Goal: Find specific page/section: Find specific page/section

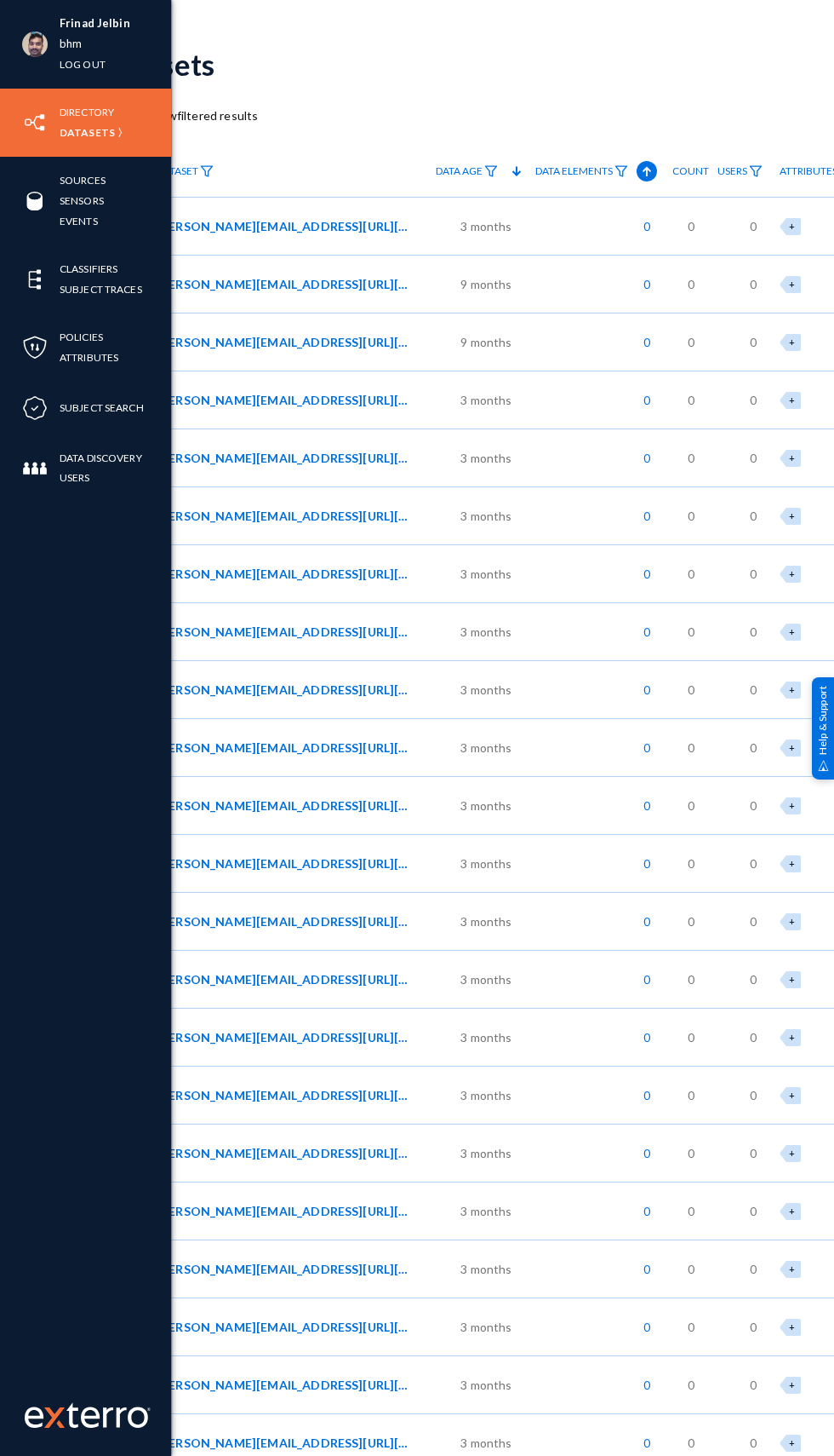
click at [17, 112] on div "Directory Datasets" at bounding box center [85, 123] width 171 height 68
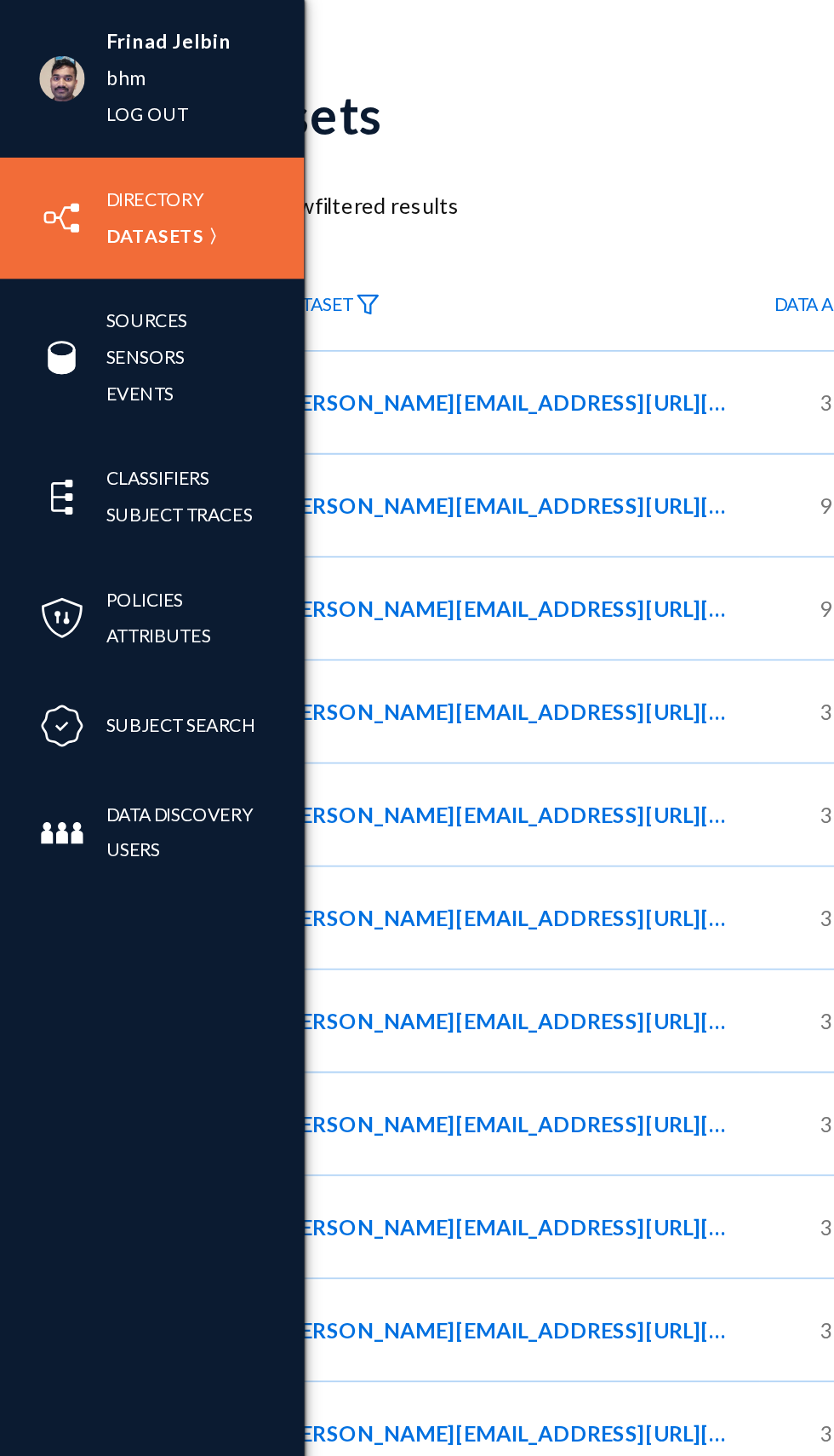
click at [107, 606] on div "Frinad Jelbin bhm Log out Directory Datasets Sources Sensors Events Classifiers…" at bounding box center [85, 728] width 171 height 1456
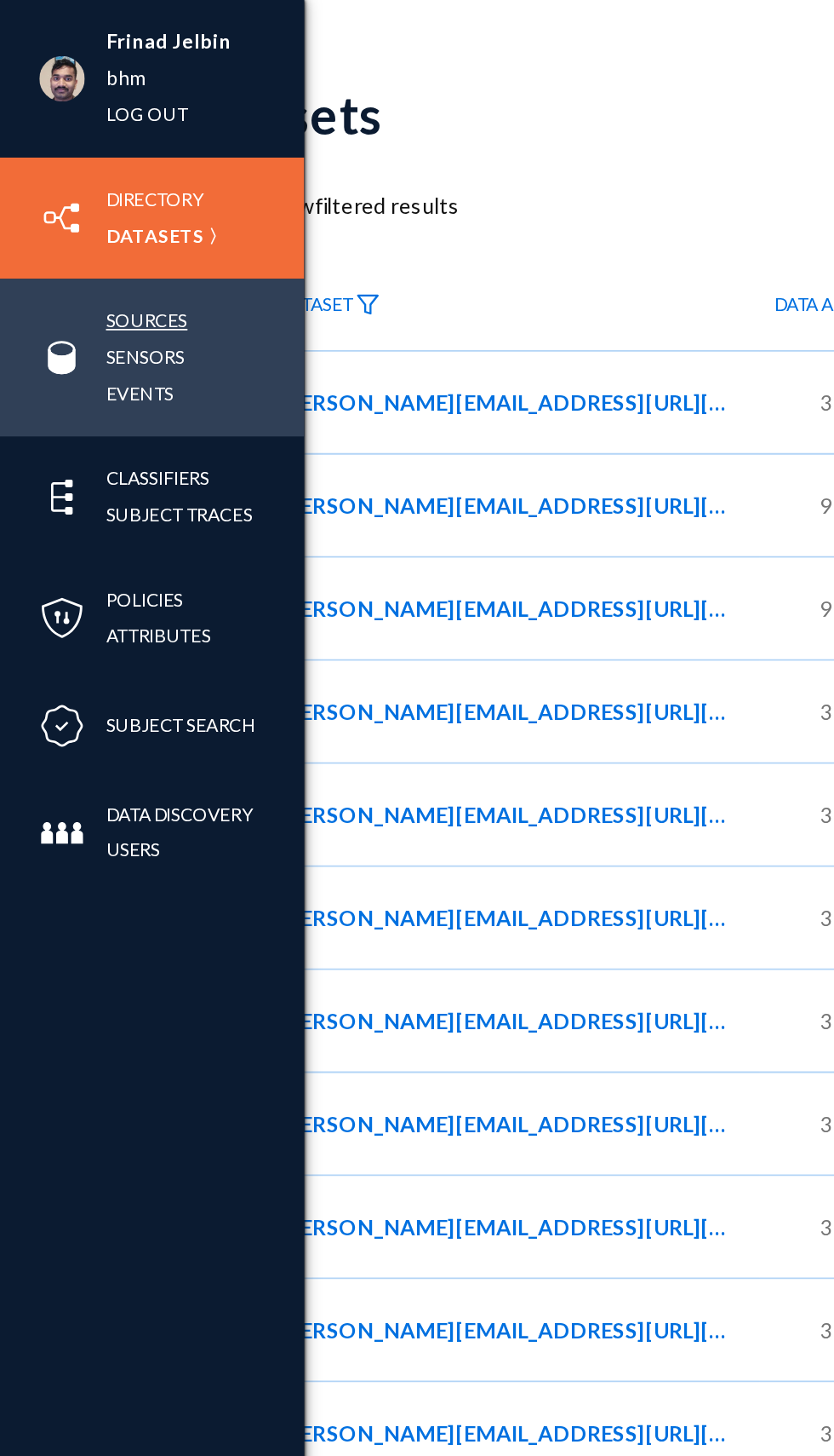
click at [79, 182] on link "Sources" at bounding box center [82, 181] width 46 height 20
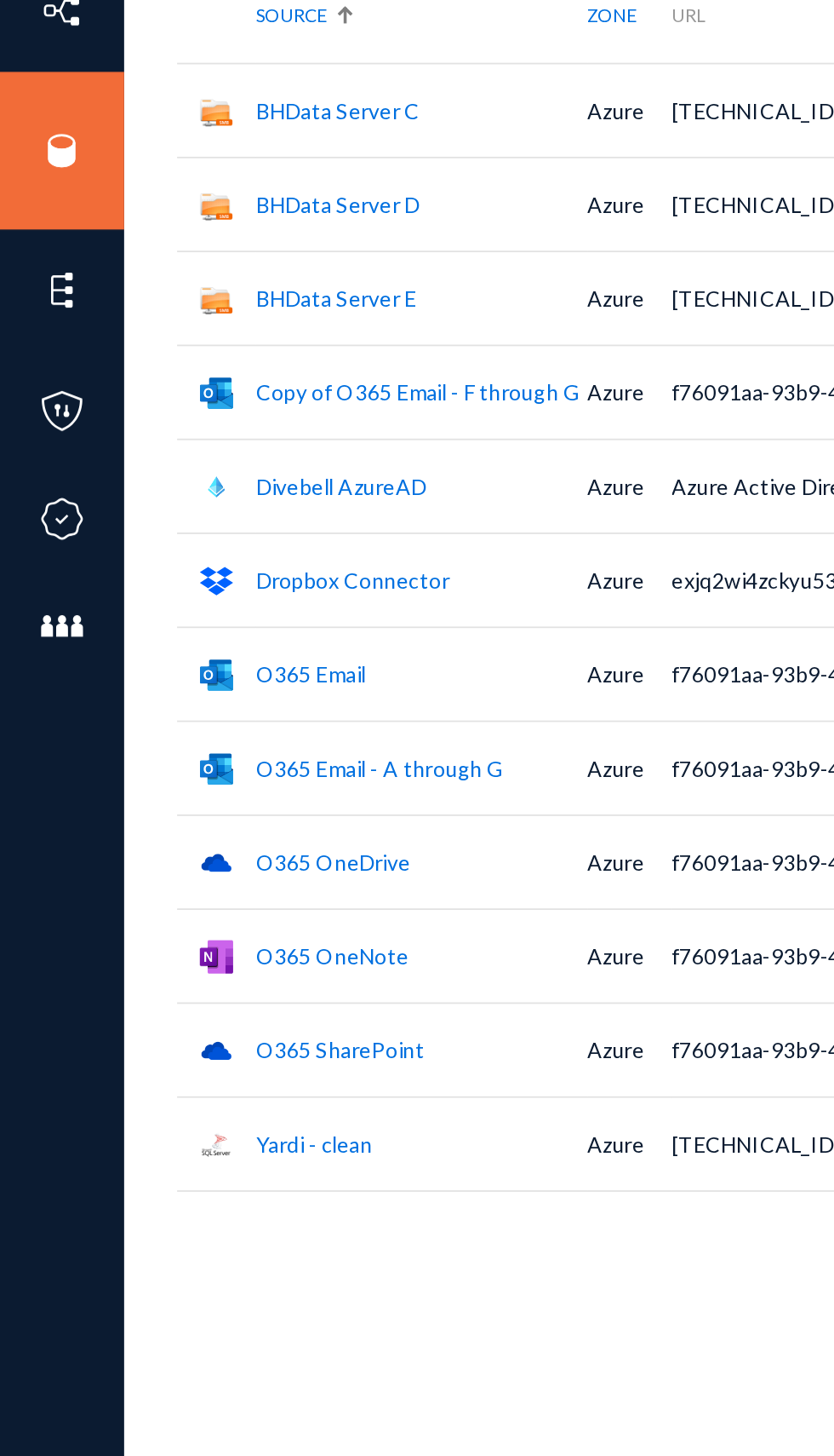
click at [311, 882] on div "Sources search New Source Source Zone URL Attributes Scan Scan Size Scan / Acti…" at bounding box center [594, 742] width 990 height 1426
